Goal: Task Accomplishment & Management: Manage account settings

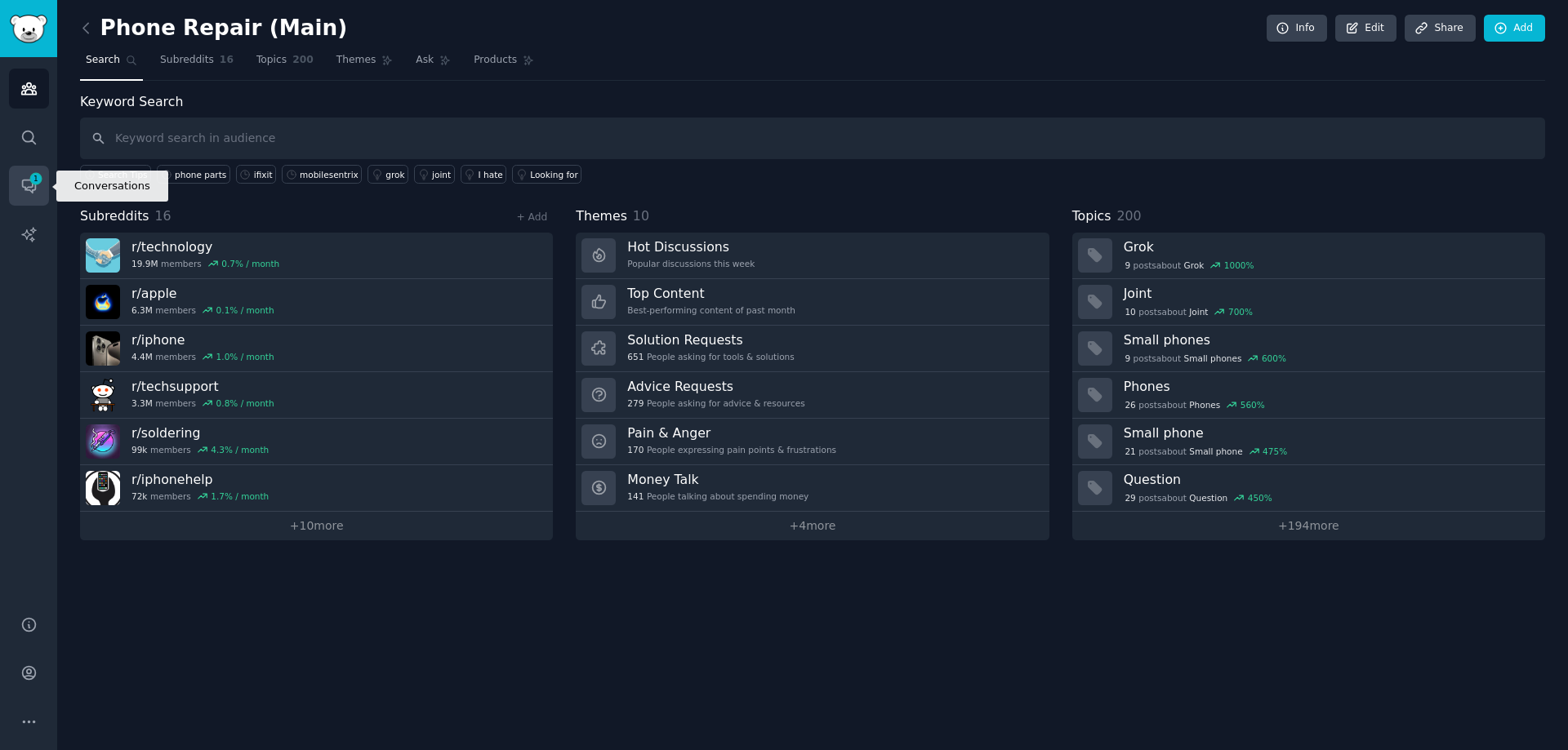
click at [32, 174] on span "1" at bounding box center [36, 178] width 14 height 12
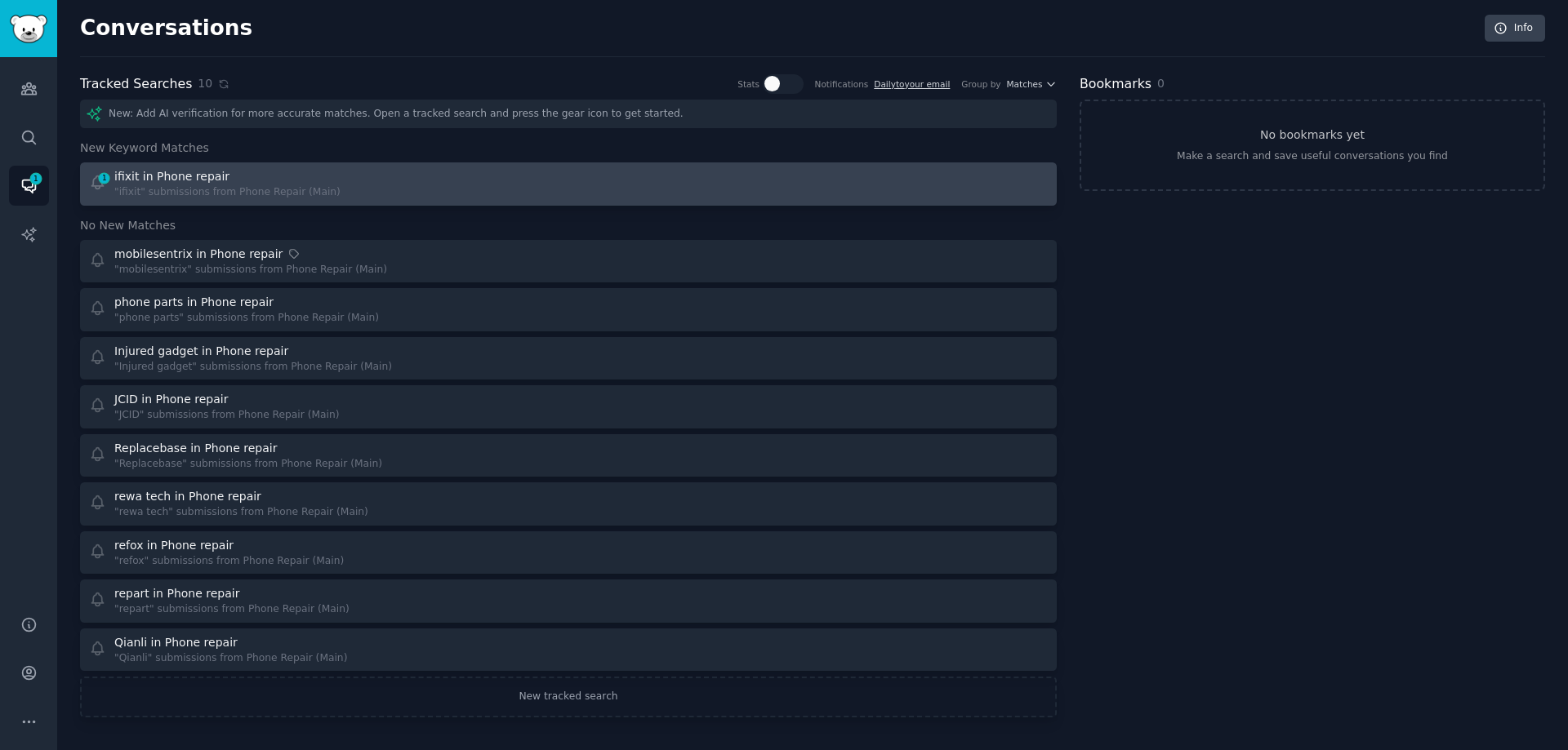
click at [350, 195] on div "1 ifixit in Phone repair "ifixit" submissions from Phone Repair (Main)" at bounding box center [324, 184] width 469 height 32
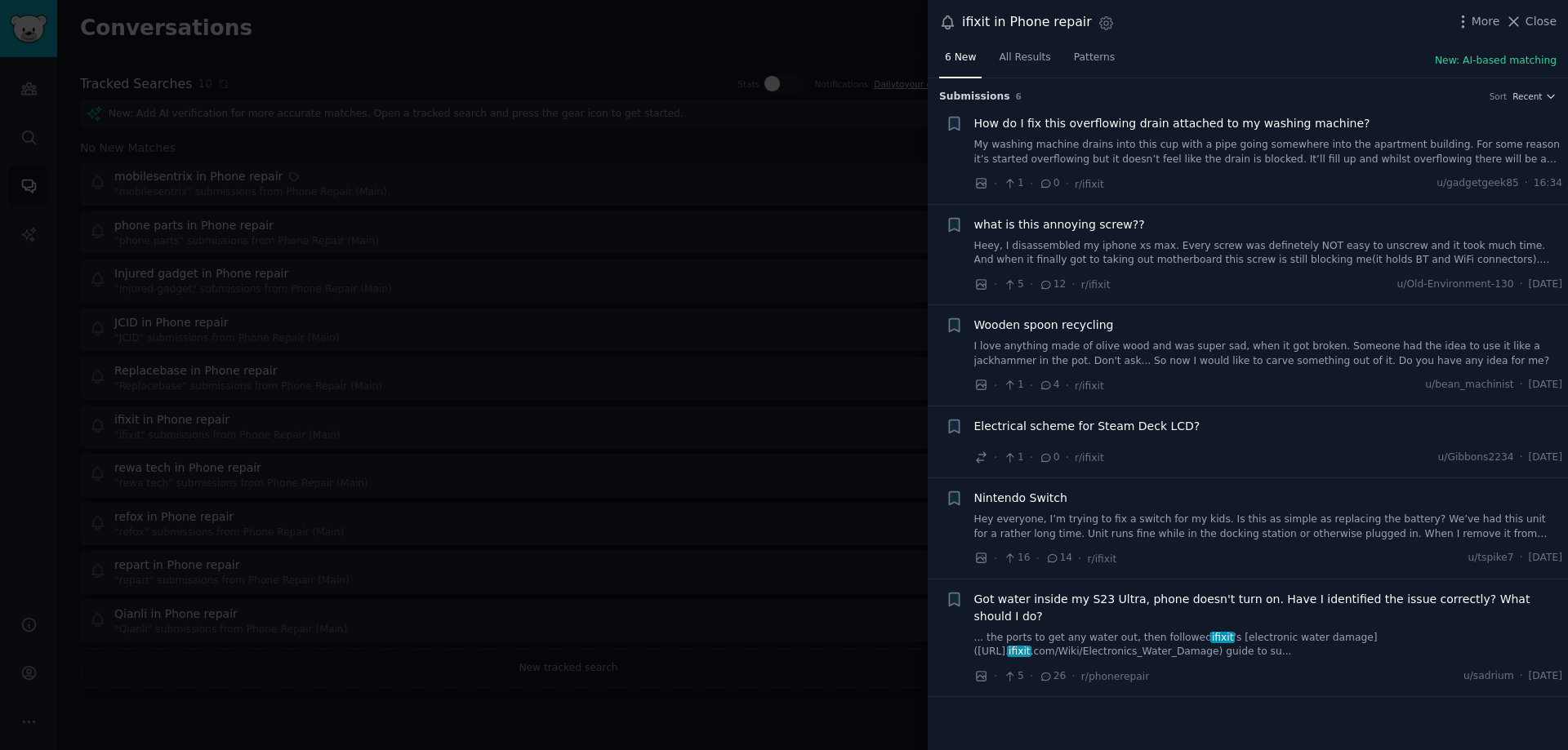
click at [422, 674] on div at bounding box center [784, 375] width 1568 height 750
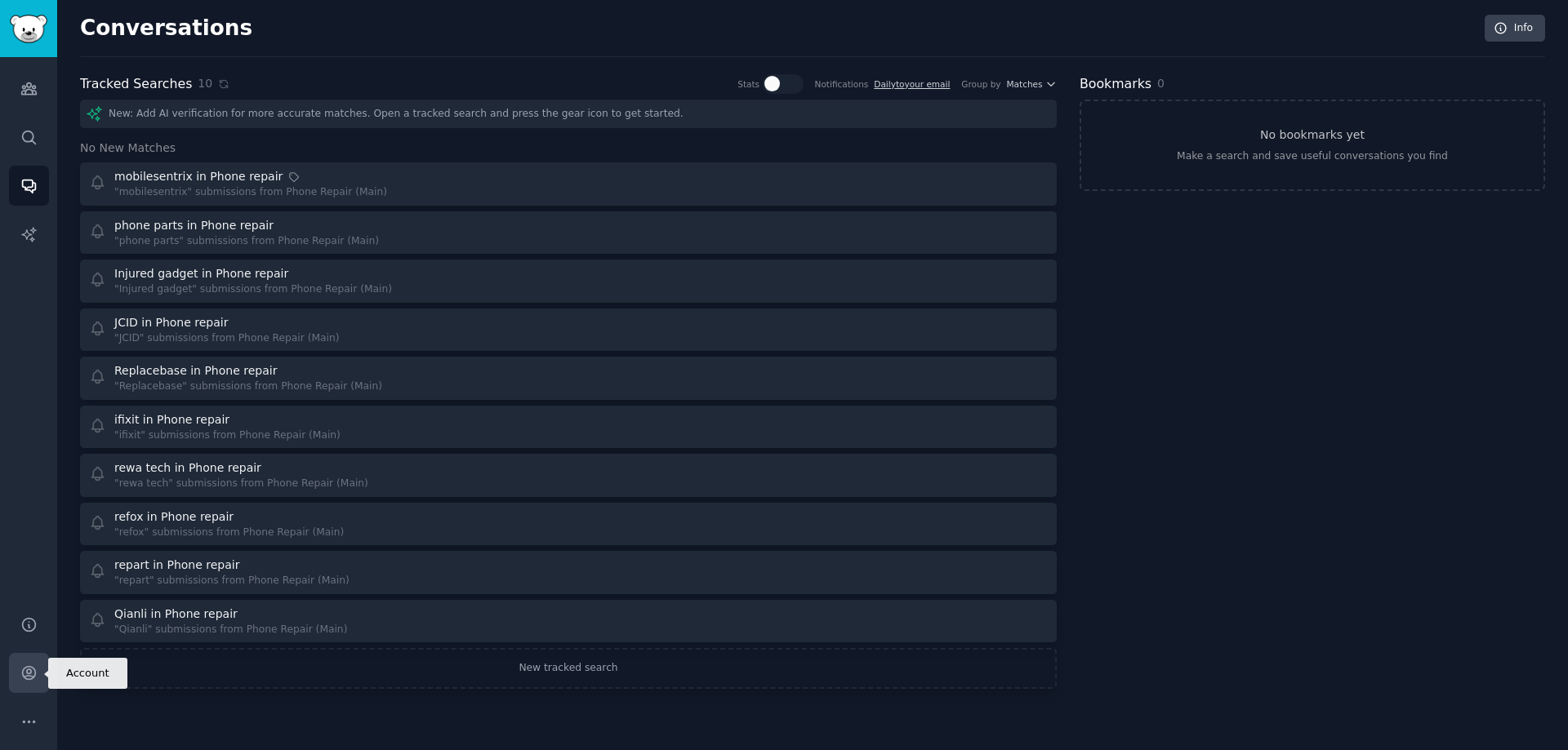
click at [34, 672] on icon "Sidebar" at bounding box center [28, 673] width 13 height 13
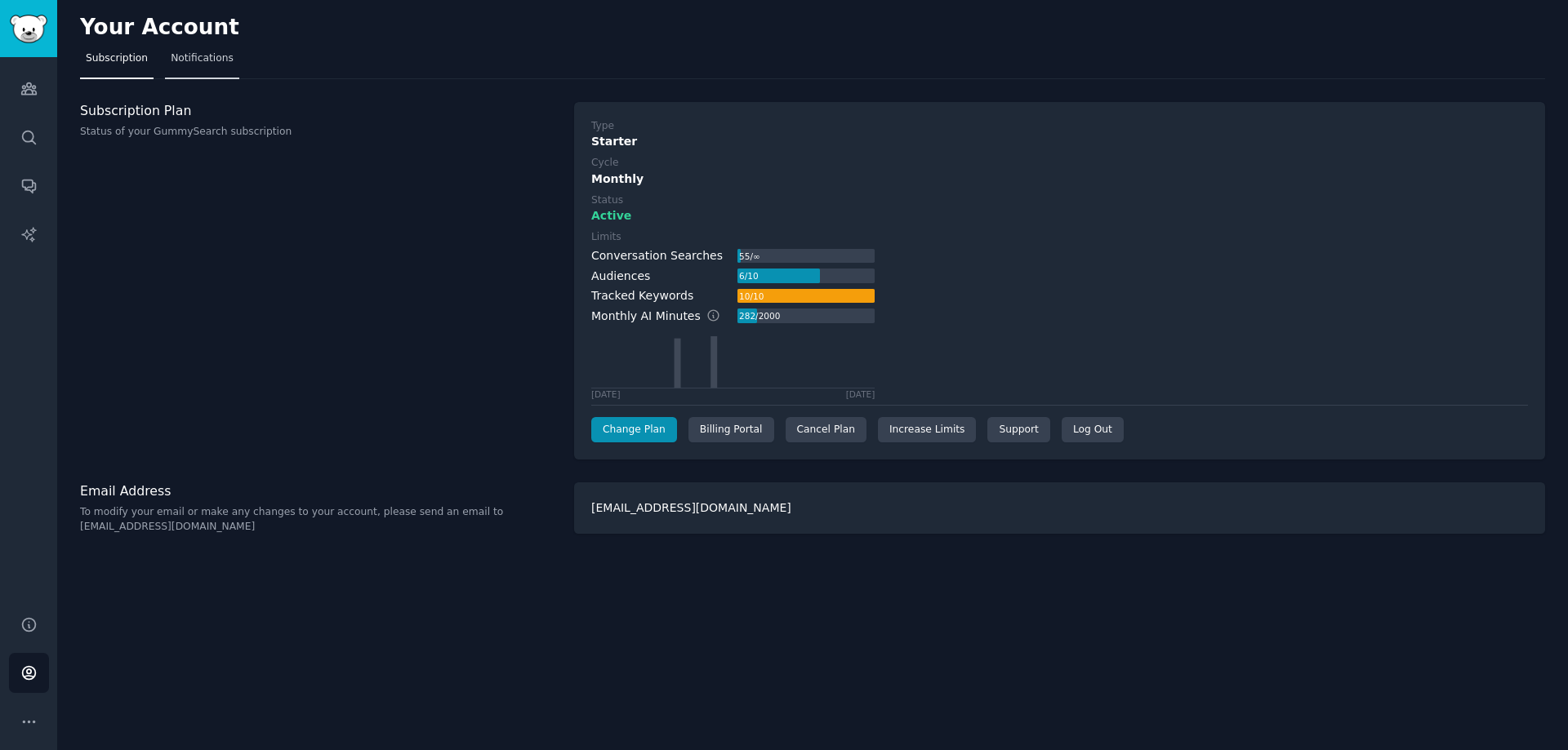
click at [199, 61] on span "Notifications" at bounding box center [202, 59] width 63 height 14
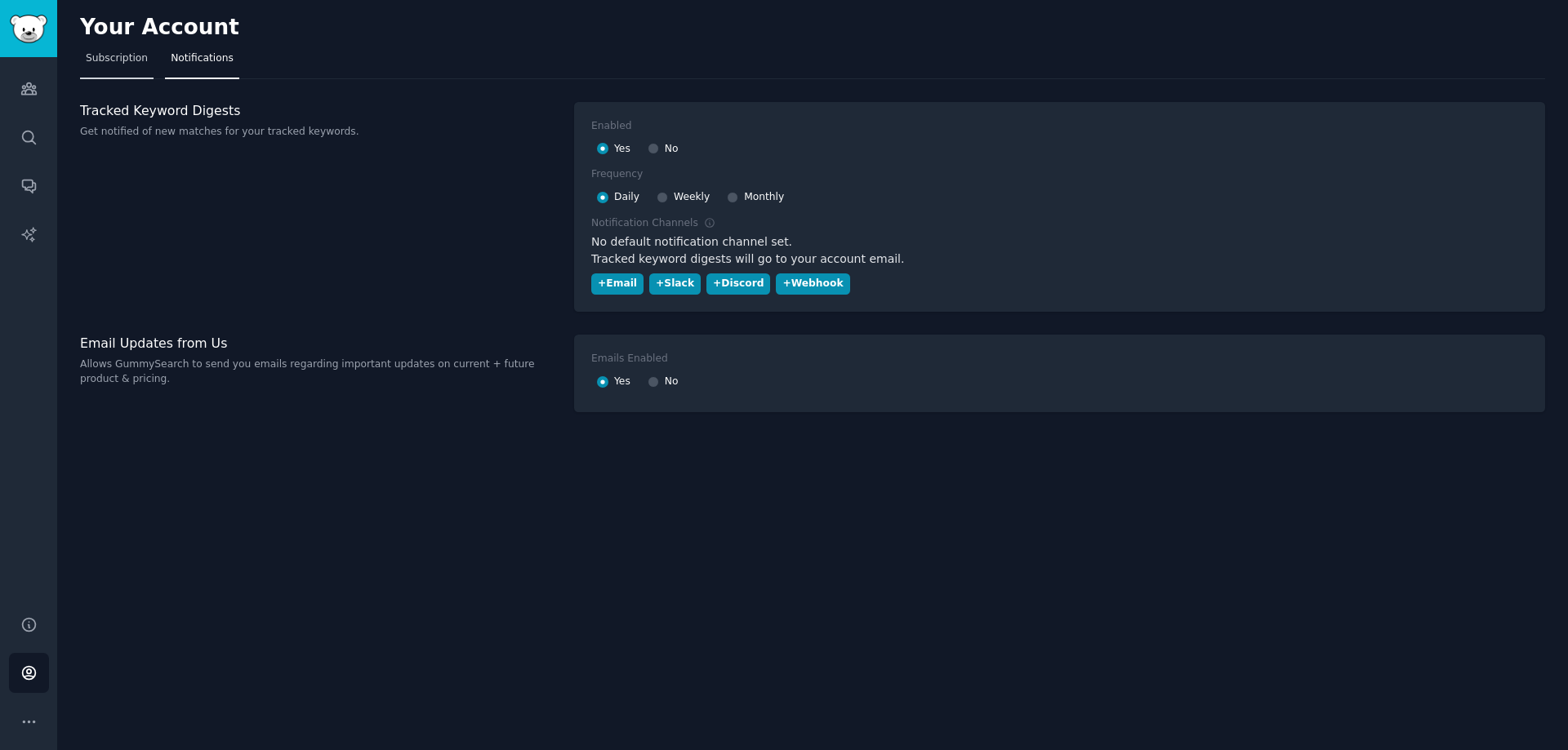
click at [98, 56] on span "Subscription" at bounding box center [116, 59] width 62 height 14
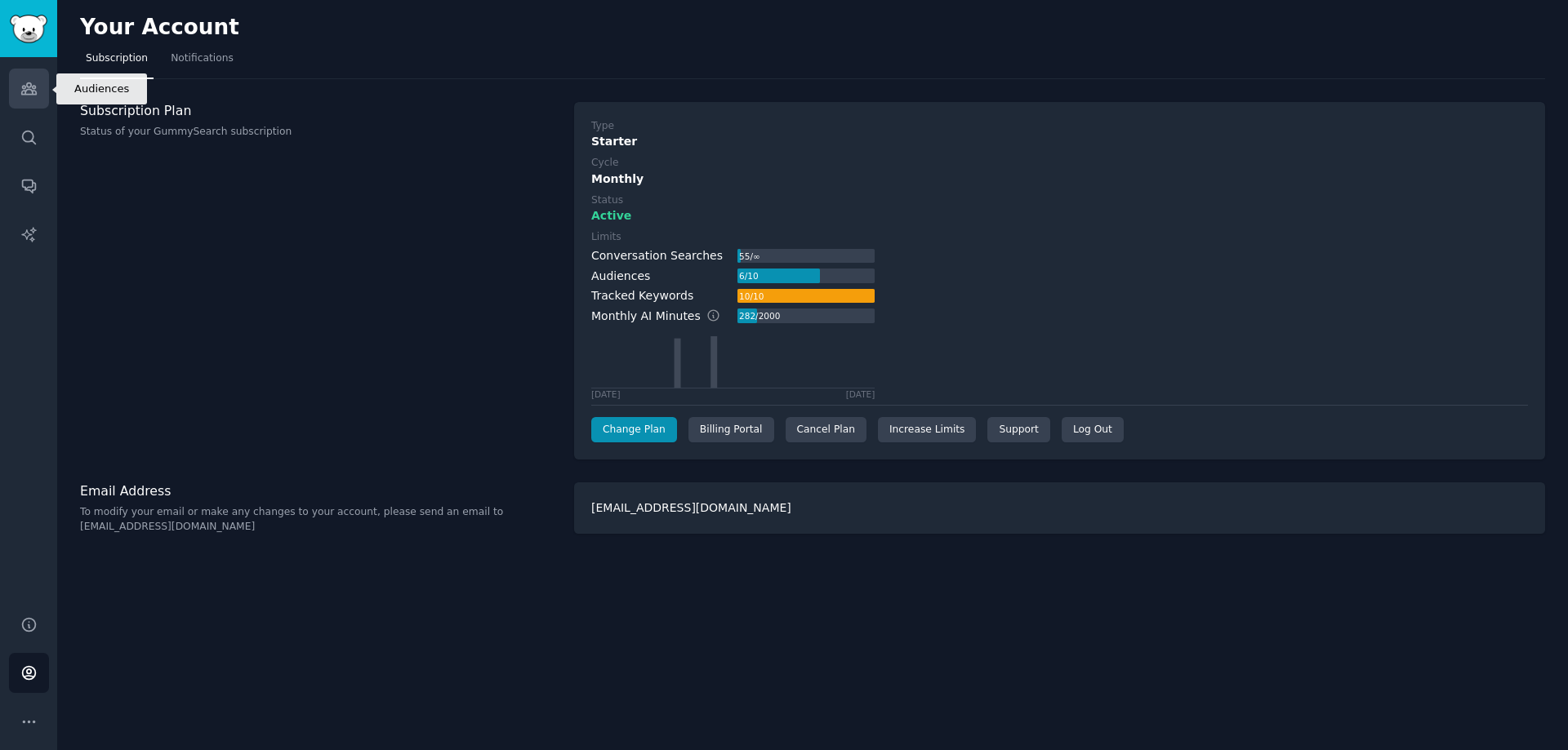
click at [46, 82] on link "Audiences" at bounding box center [29, 88] width 40 height 40
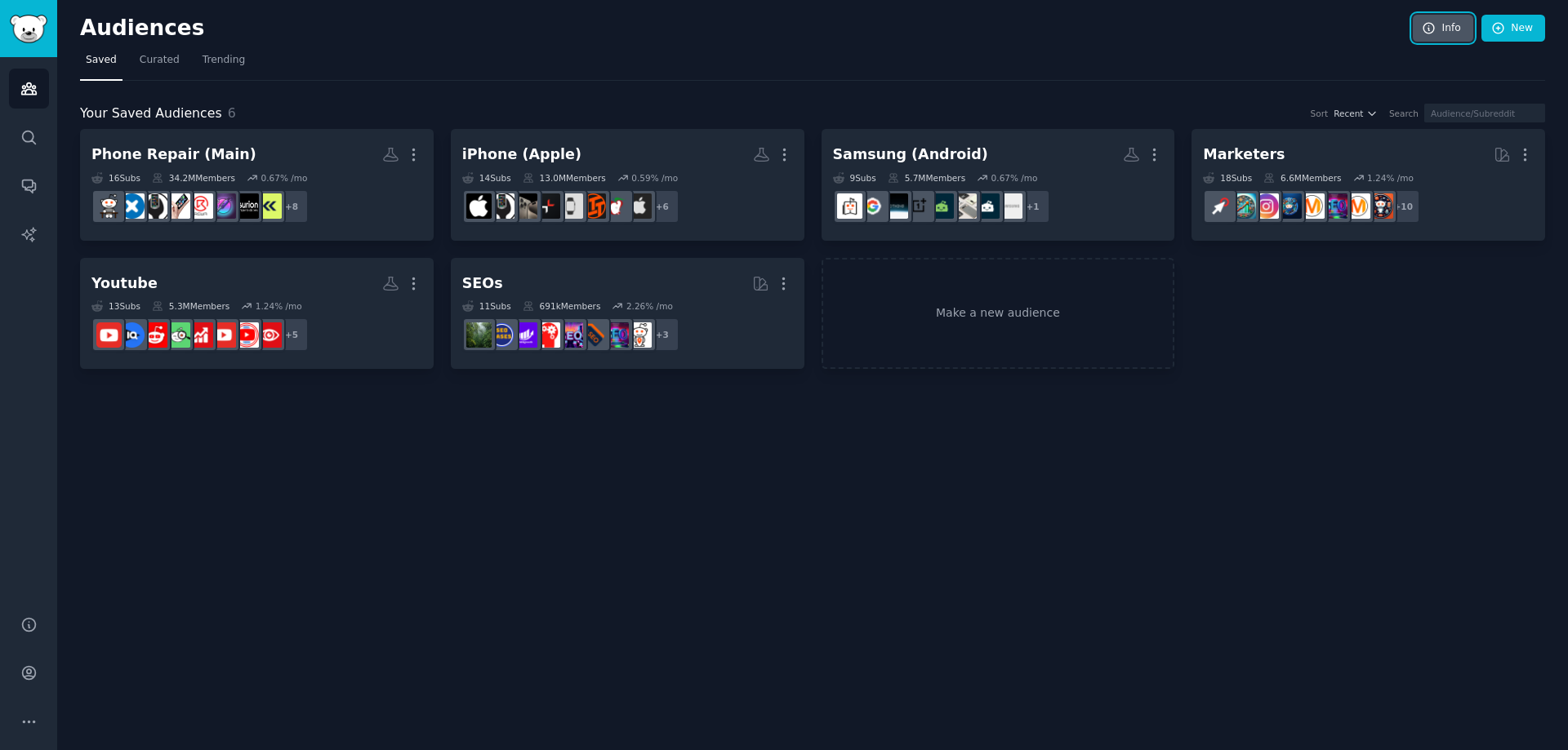
click at [1444, 29] on link "Info" at bounding box center [1443, 28] width 60 height 28
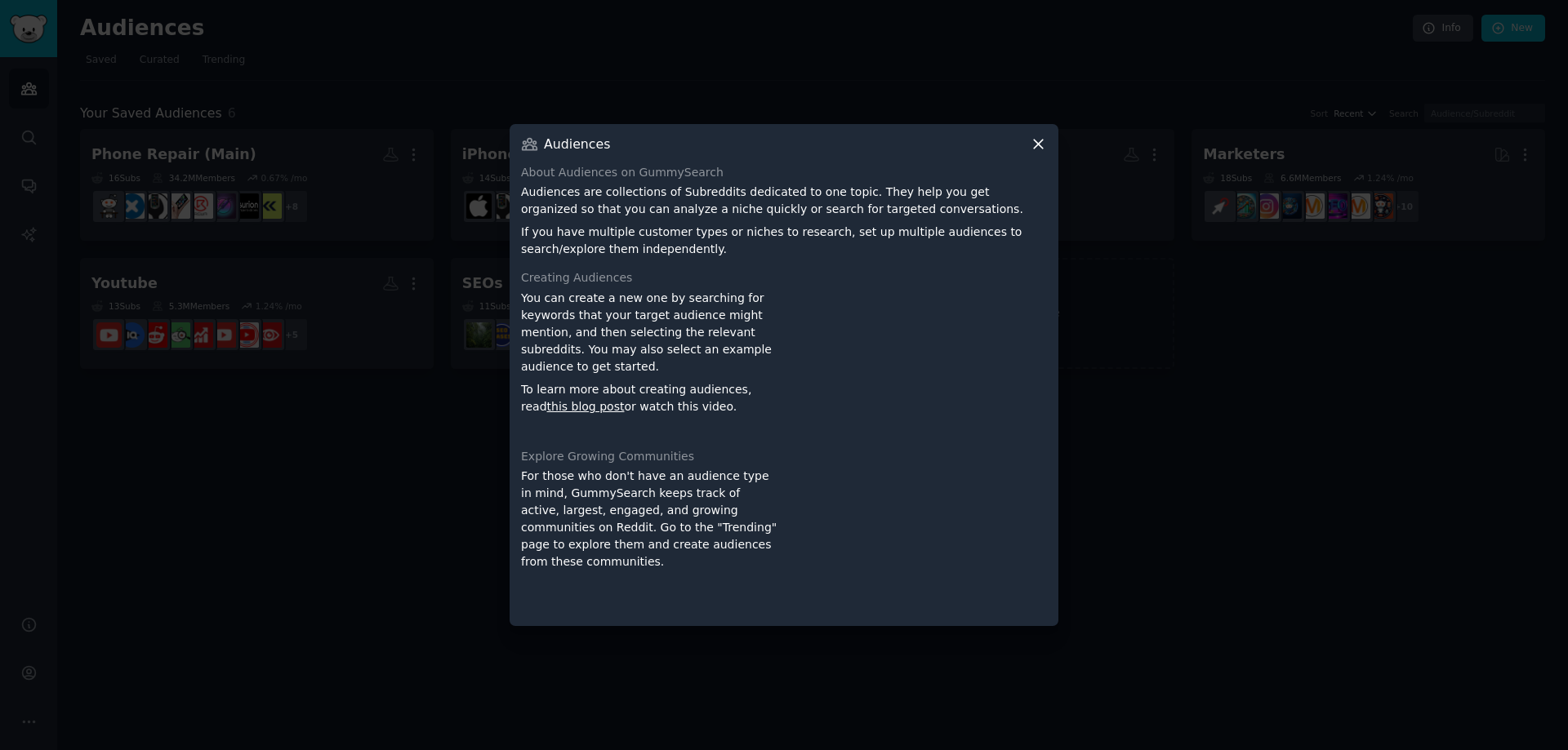
click at [1041, 142] on icon at bounding box center [1039, 144] width 9 height 9
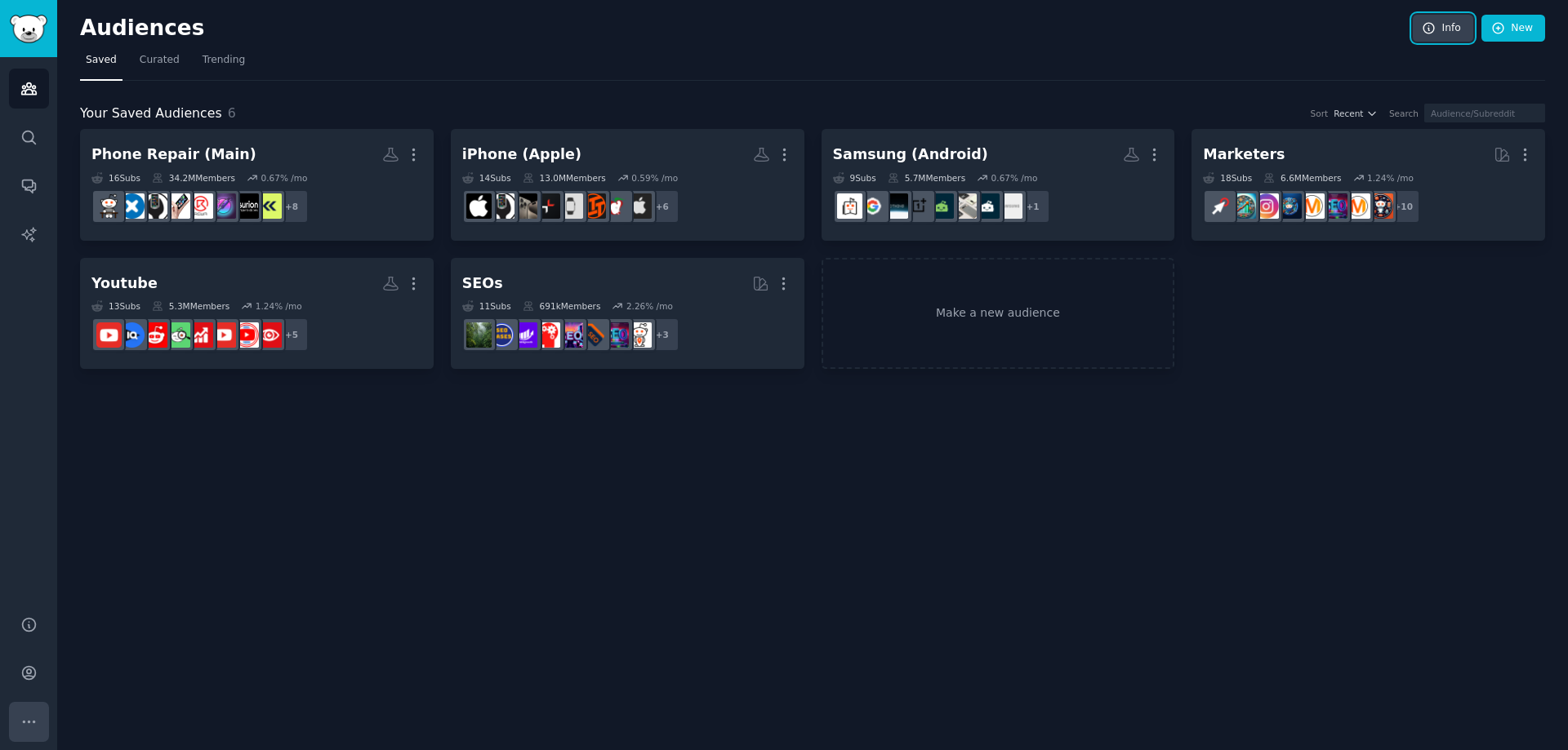
click at [14, 717] on button "More" at bounding box center [29, 722] width 40 height 40
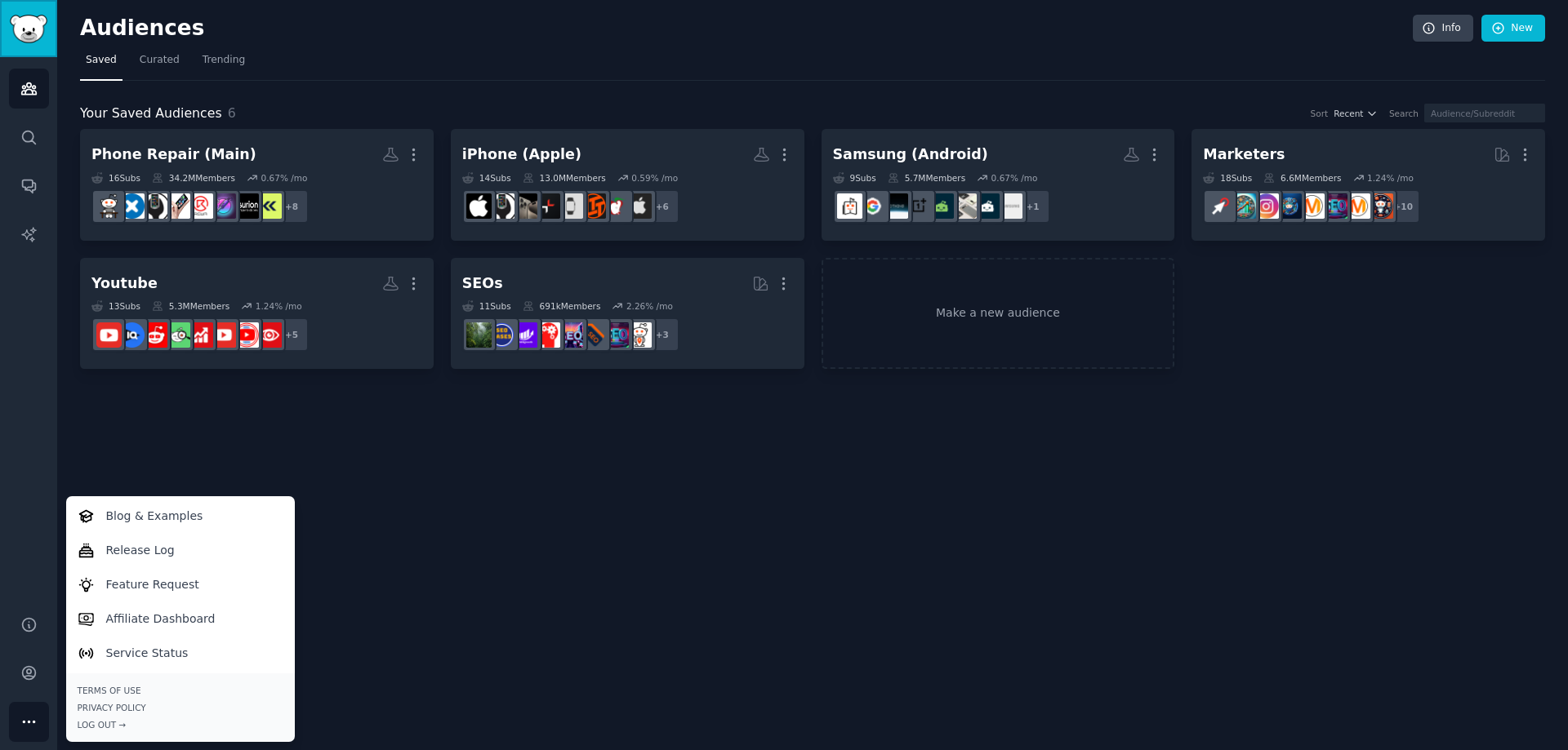
click at [31, 31] on img "Sidebar" at bounding box center [29, 29] width 38 height 29
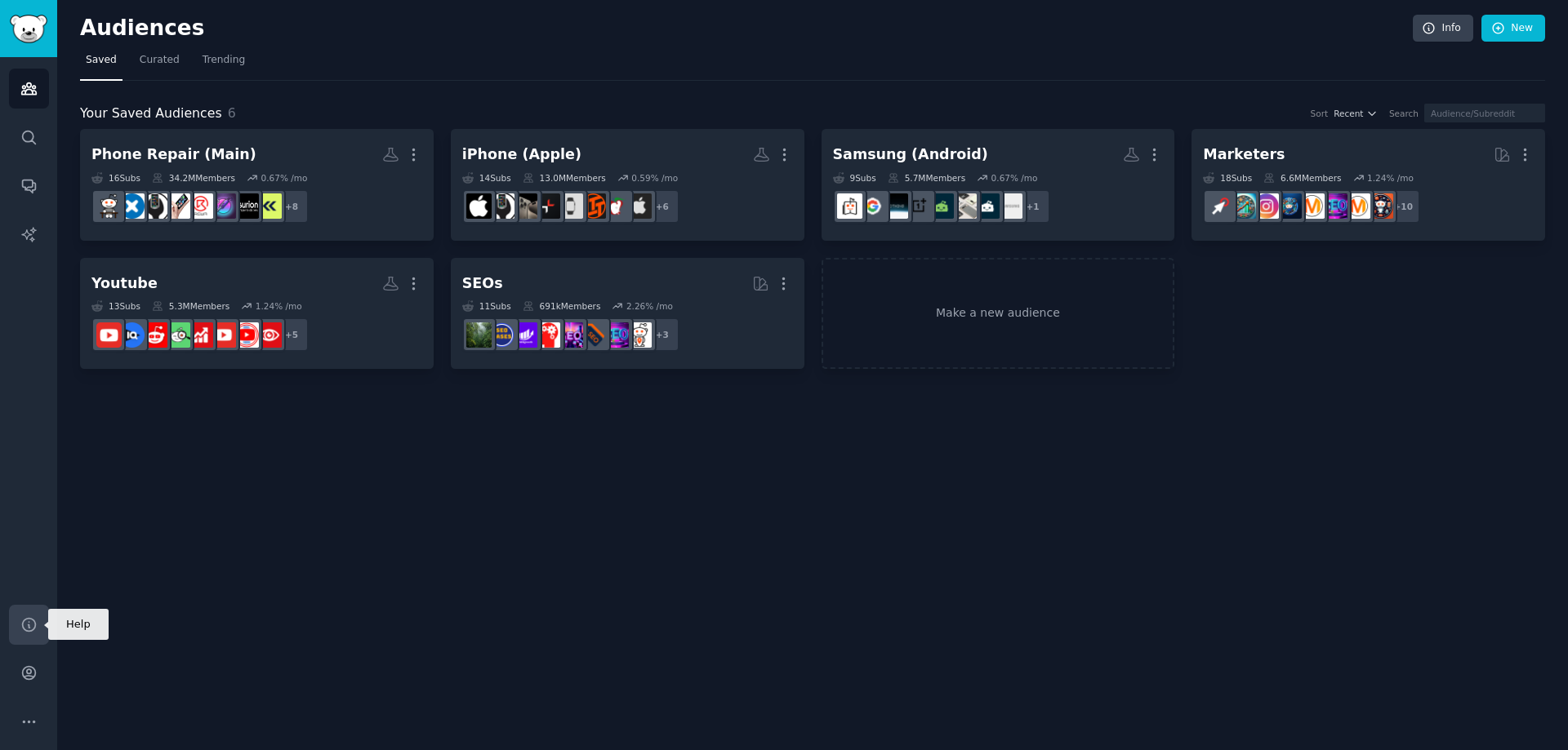
click at [31, 628] on icon "Sidebar" at bounding box center [29, 625] width 17 height 17
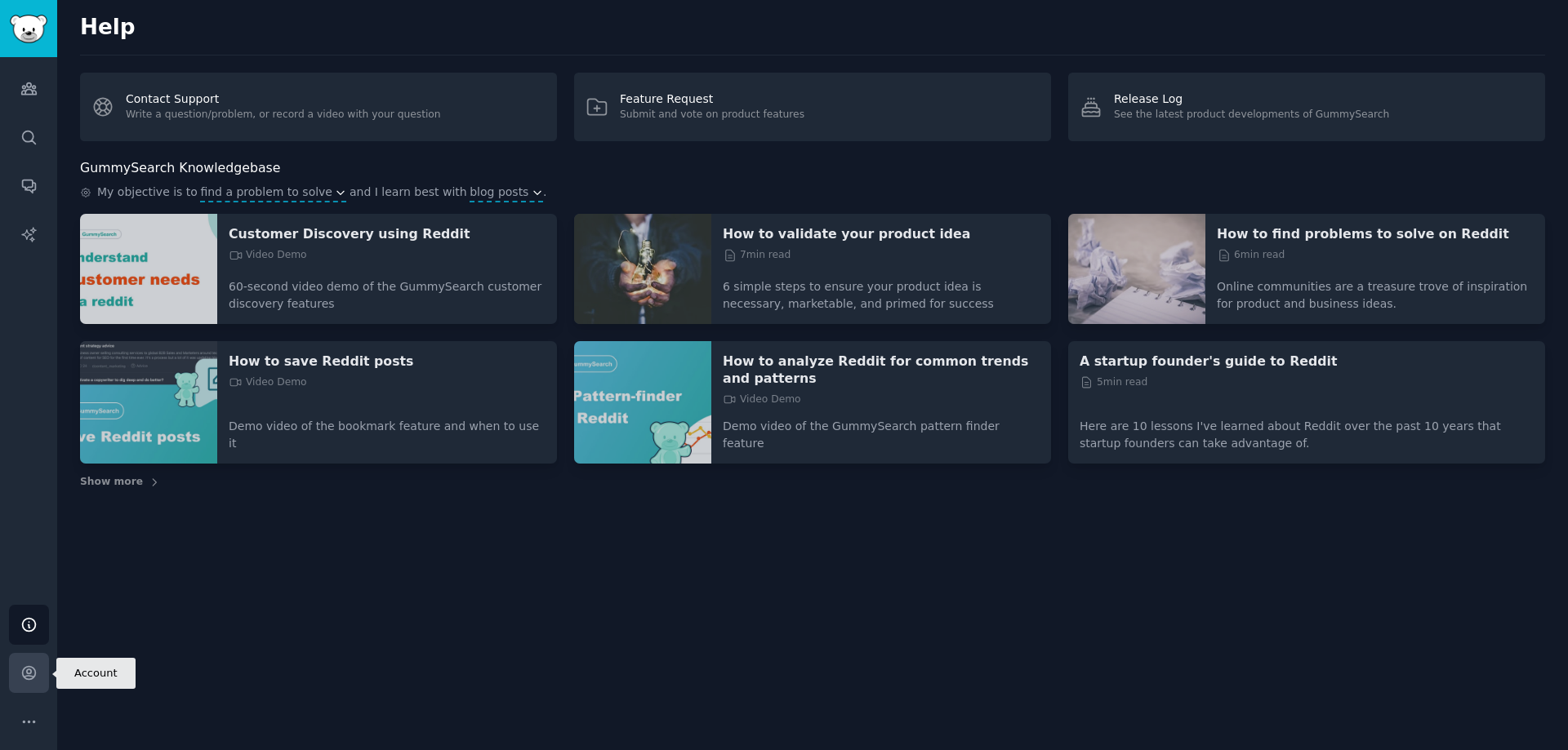
click at [31, 662] on link "Account" at bounding box center [29, 673] width 40 height 40
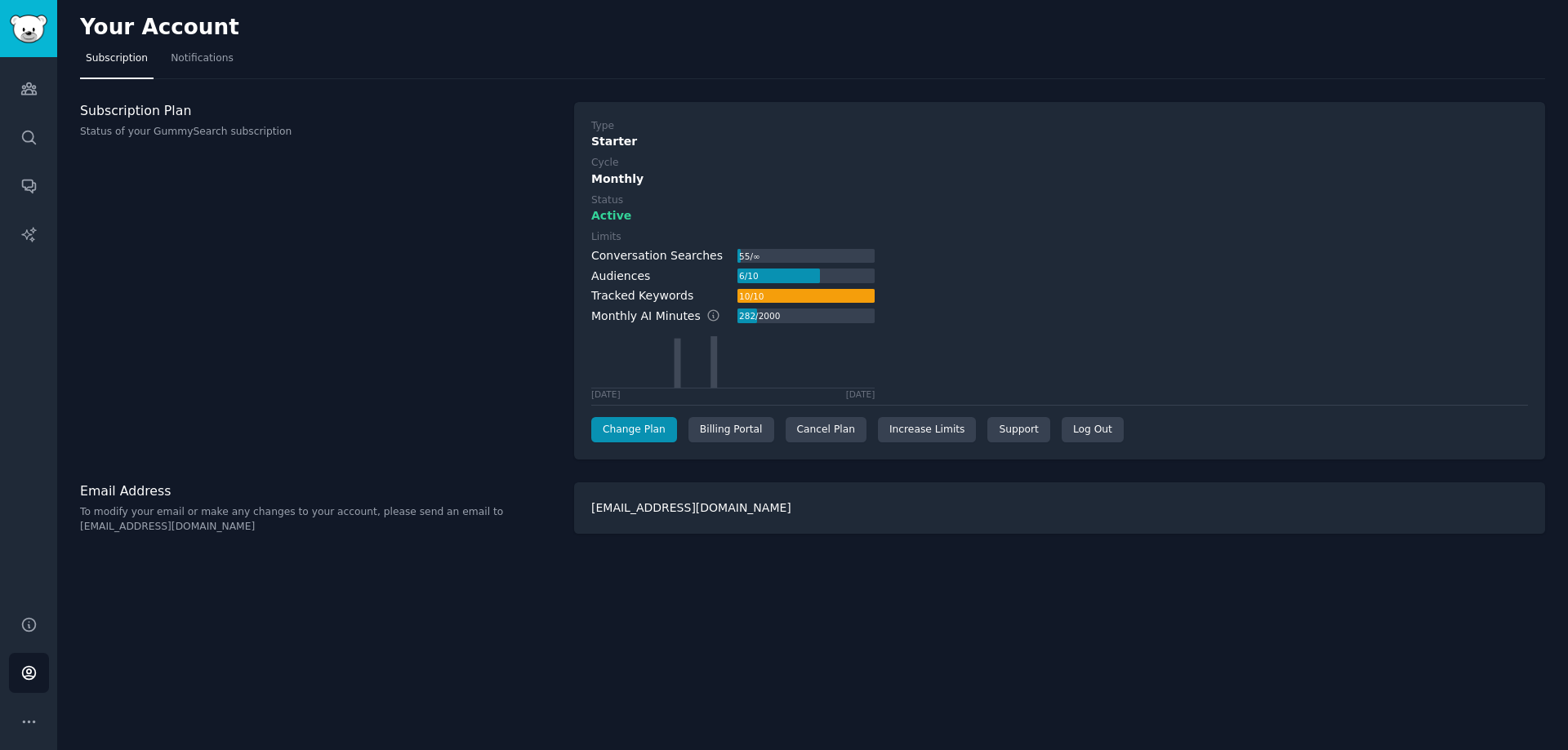
click at [238, 117] on h3 "Subscription Plan" at bounding box center [318, 110] width 477 height 17
click at [725, 435] on div "Billing Portal" at bounding box center [731, 430] width 86 height 26
